Goal: Transaction & Acquisition: Purchase product/service

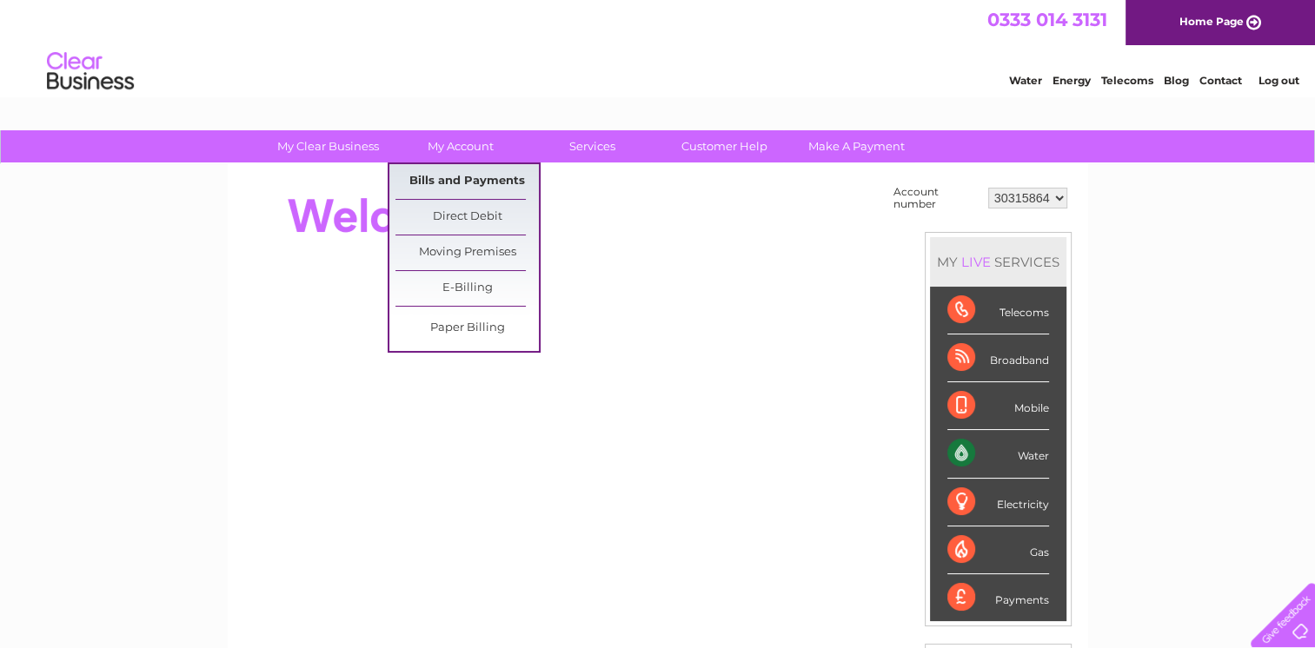
click at [467, 169] on link "Bills and Payments" at bounding box center [466, 181] width 143 height 35
click at [481, 178] on link "Bills and Payments" at bounding box center [466, 181] width 143 height 35
click at [442, 179] on link "Bills and Payments" at bounding box center [466, 181] width 143 height 35
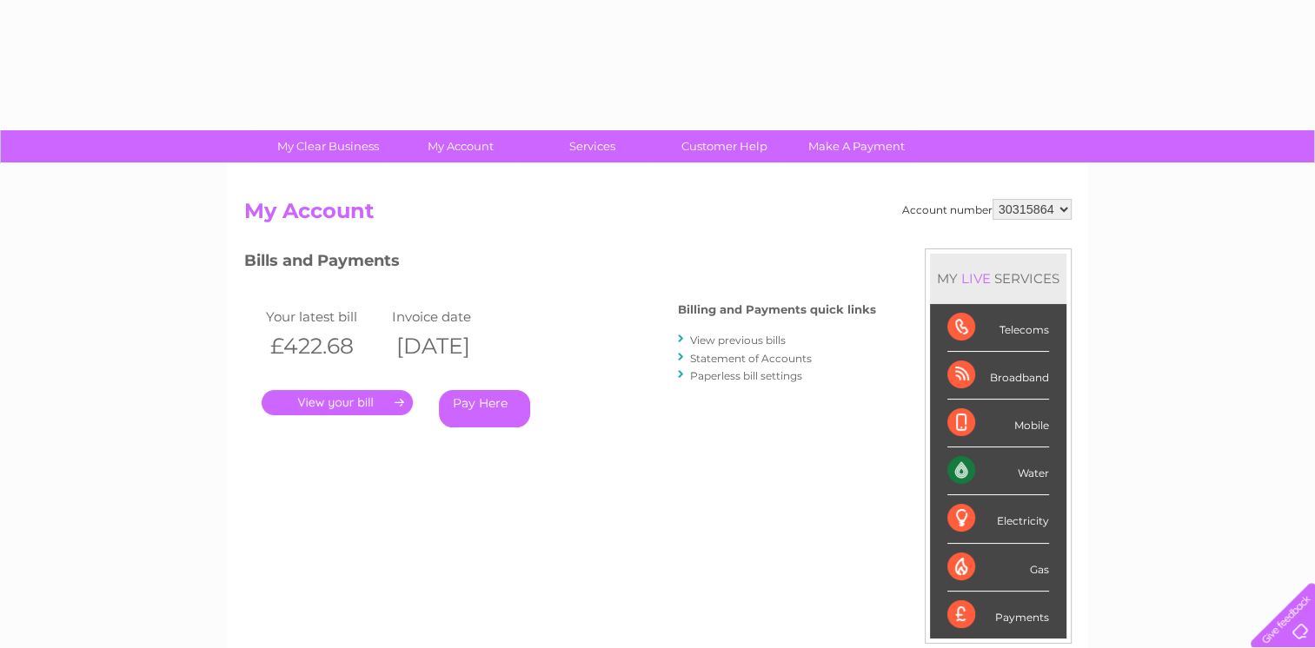
click at [462, 413] on link "Pay Here" at bounding box center [484, 408] width 91 height 37
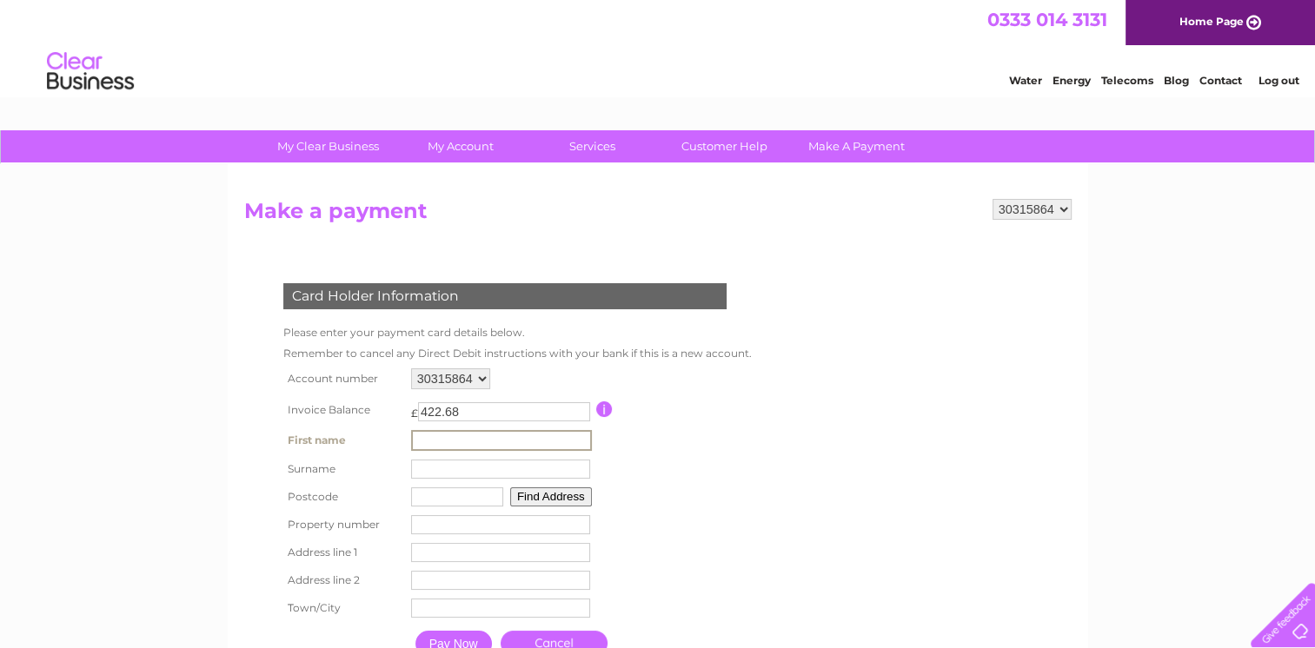
click at [420, 447] on input "text" at bounding box center [501, 440] width 181 height 21
type input "Kathleen"
type input "Neave"
type input "w4 3pq"
type input "3, Strand on the Green"
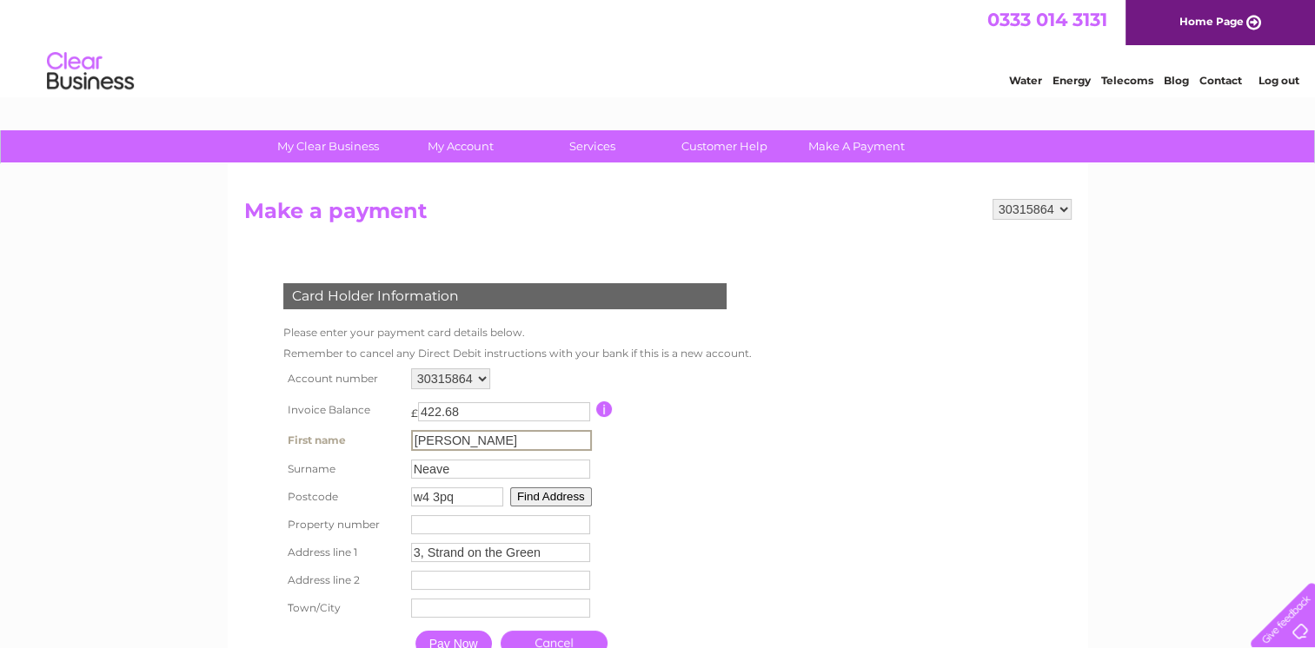
type input "Chiswick"
type input "London"
click at [721, 460] on table "Account number 30315864 Invoice Balance £ 422.68 First name Kathleen Neave" at bounding box center [513, 514] width 469 height 300
click at [435, 644] on input "Pay Now" at bounding box center [452, 642] width 76 height 26
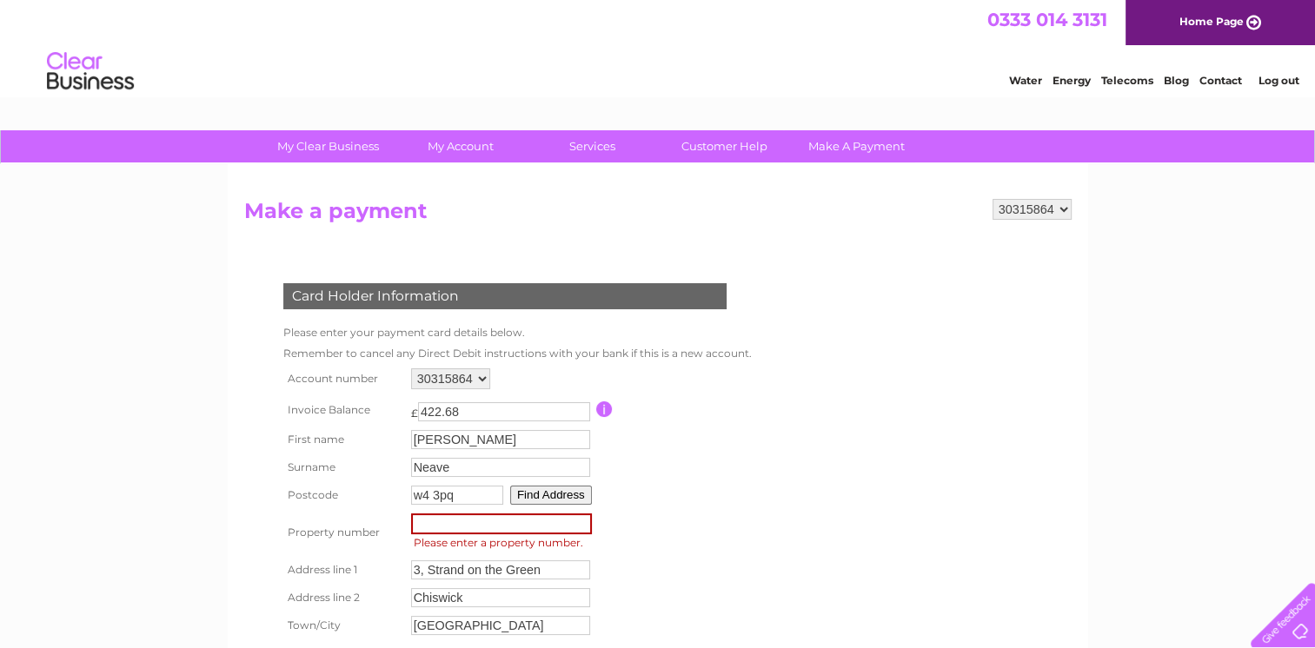
click at [459, 528] on input "number" at bounding box center [501, 523] width 181 height 21
type input "3"
click at [733, 481] on table "Account number 30315864 Invoice Balance £ 422.68 First name Kathleen Neave" at bounding box center [513, 522] width 469 height 317
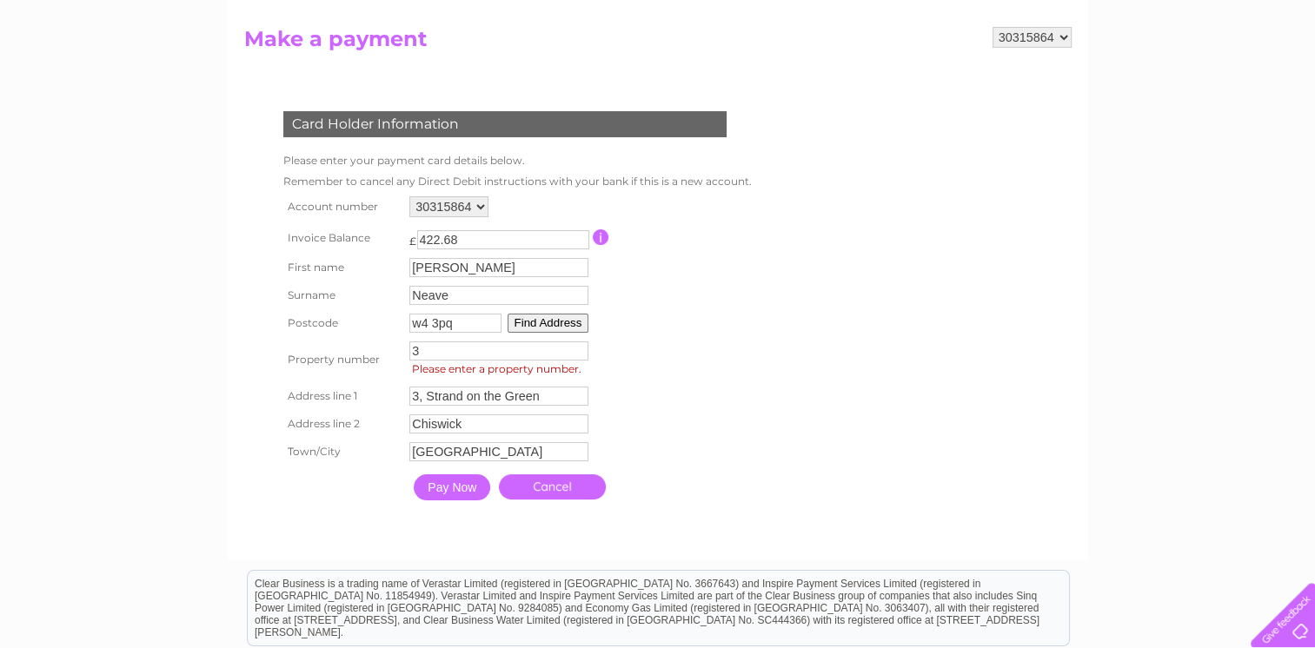
scroll to position [174, 0]
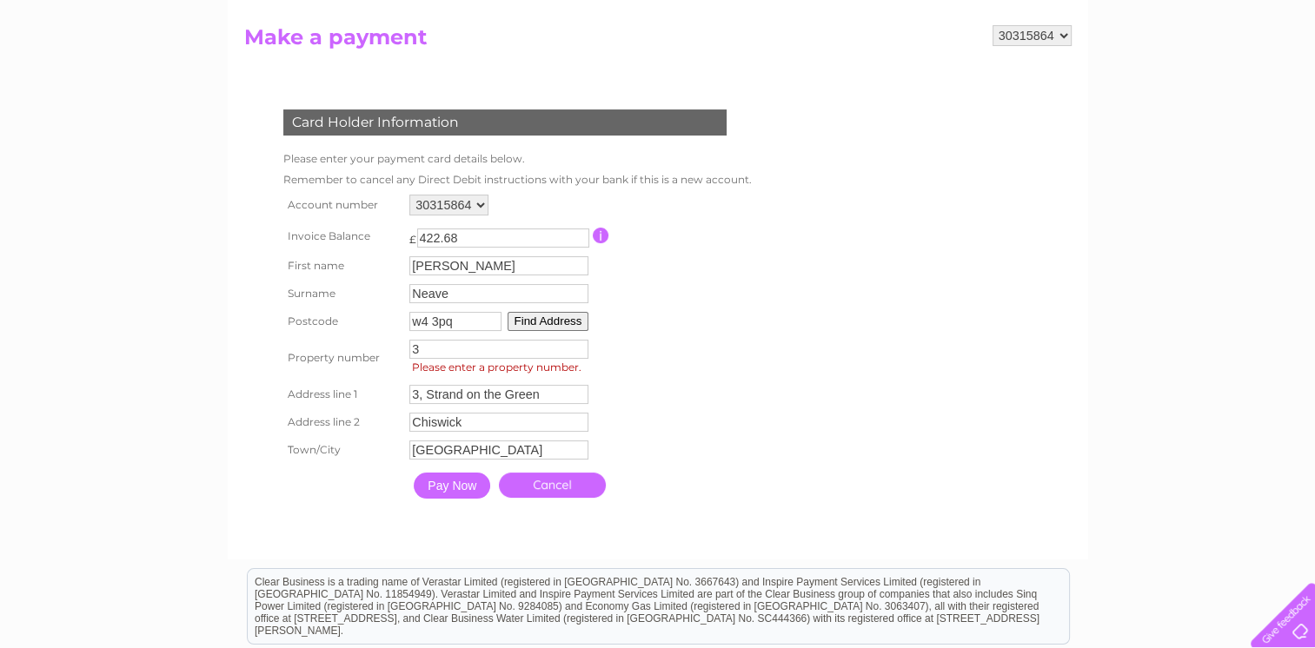
click at [447, 478] on input "Pay Now" at bounding box center [452, 486] width 76 height 26
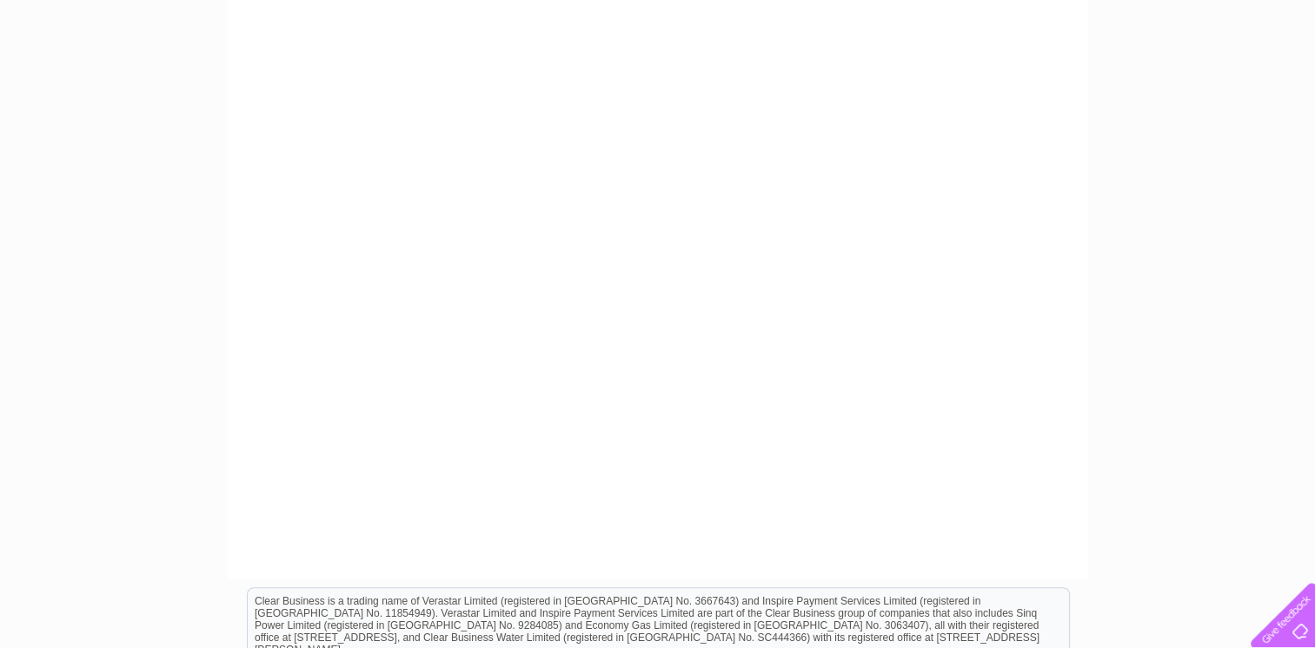
scroll to position [470, 0]
